Goal: Navigation & Orientation: Go to known website

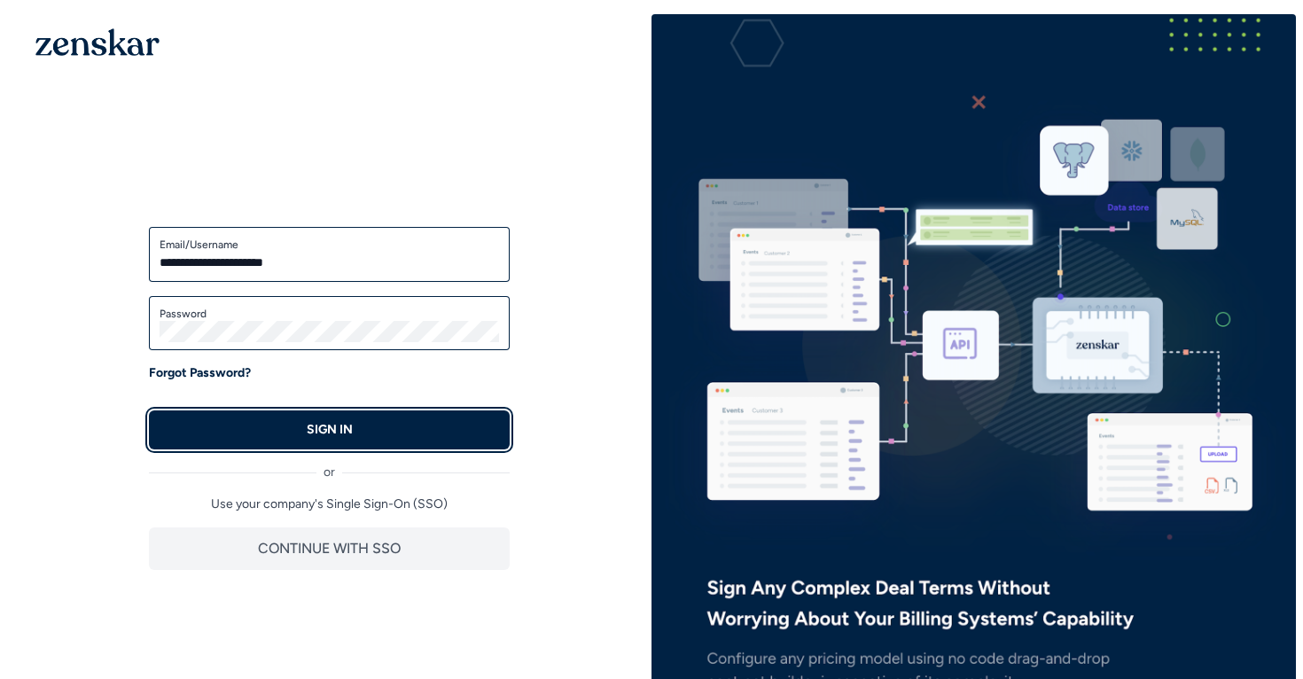
click at [338, 417] on button "SIGN IN" at bounding box center [329, 429] width 361 height 39
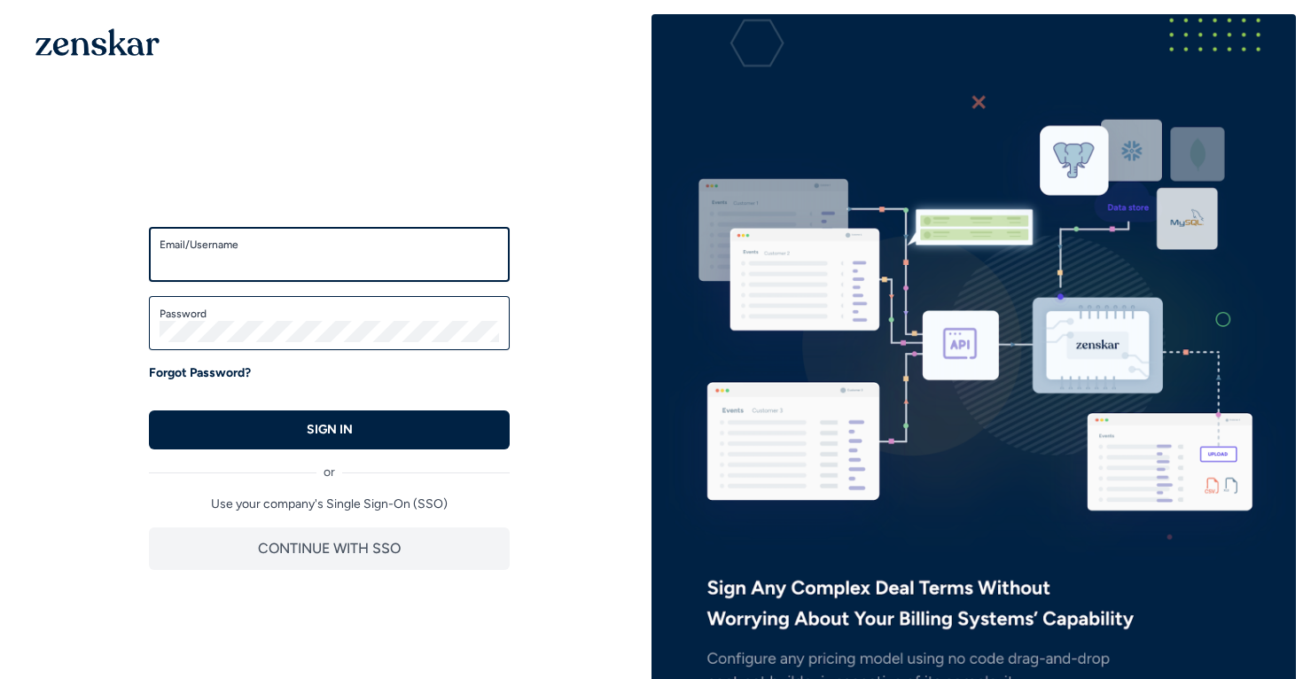
type input "**********"
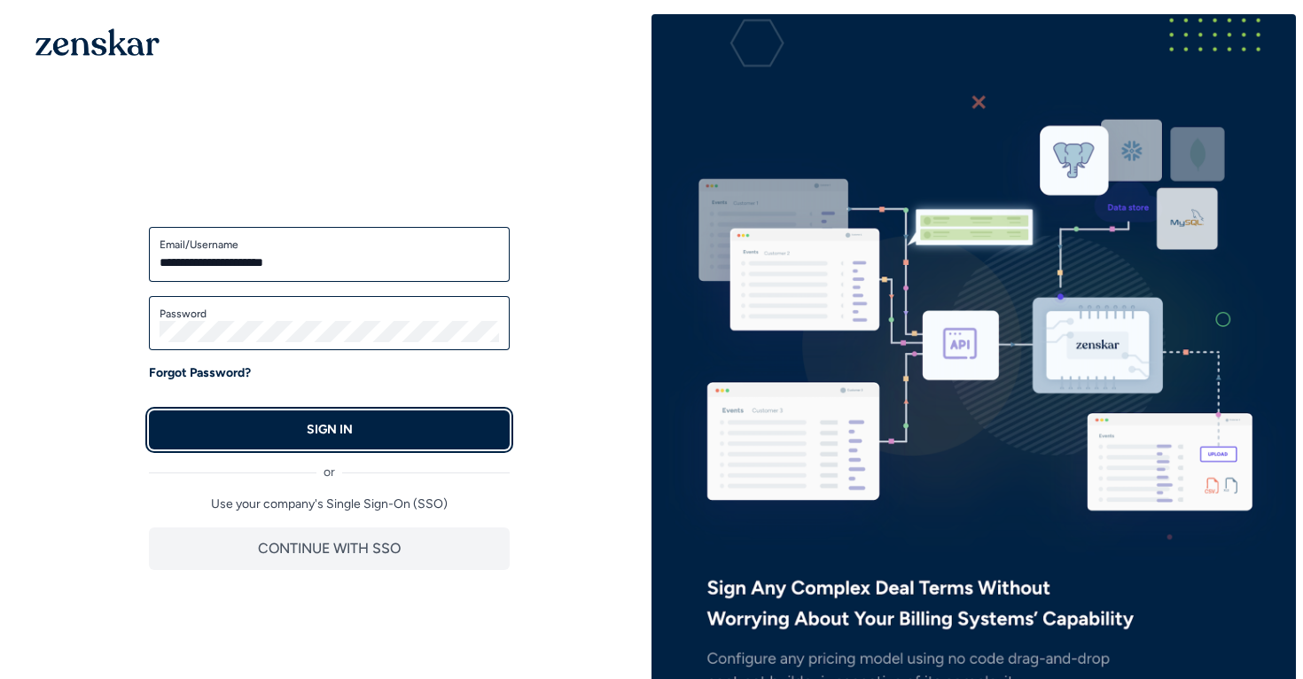
click at [337, 434] on p "SIGN IN" at bounding box center [330, 430] width 46 height 18
